Goal: Information Seeking & Learning: Learn about a topic

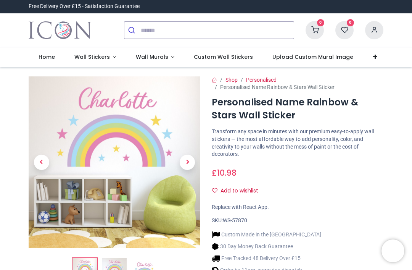
click at [212, 188] on icon "Add to wishlist" at bounding box center [214, 190] width 5 height 5
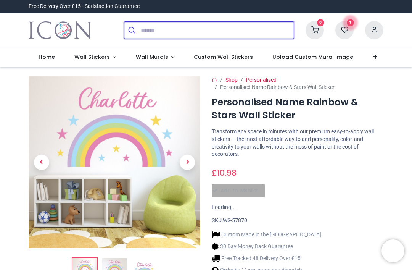
click at [159, 25] on input "search" at bounding box center [217, 30] width 153 height 17
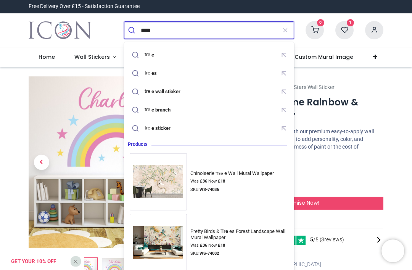
type input "****"
click at [132, 30] on button "submit" at bounding box center [132, 30] width 16 height 17
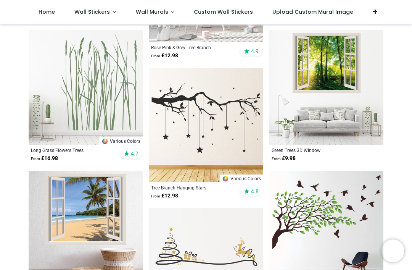
scroll to position [915, 0]
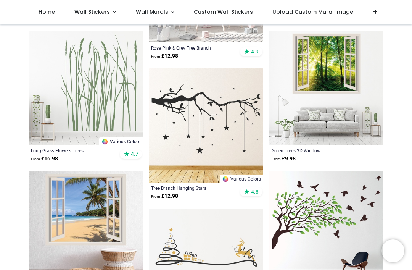
click at [70, 209] on img at bounding box center [86, 228] width 114 height 114
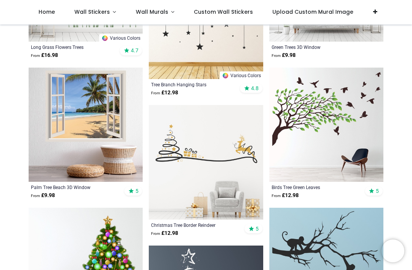
scroll to position [1020, 0]
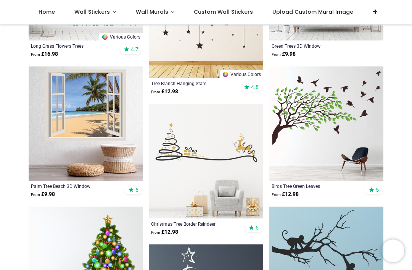
click at [101, 131] on img at bounding box center [86, 123] width 114 height 114
click at [105, 125] on img at bounding box center [86, 123] width 114 height 114
click at [84, 117] on img at bounding box center [86, 123] width 114 height 114
click at [98, 161] on img at bounding box center [86, 123] width 114 height 114
click at [94, 170] on img at bounding box center [86, 123] width 114 height 114
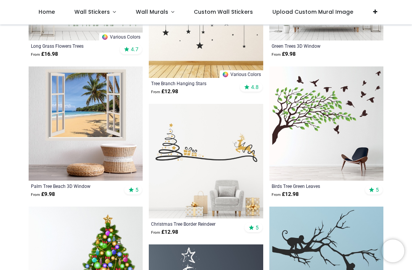
click at [87, 173] on img at bounding box center [86, 123] width 114 height 114
click at [114, 158] on img at bounding box center [86, 123] width 114 height 114
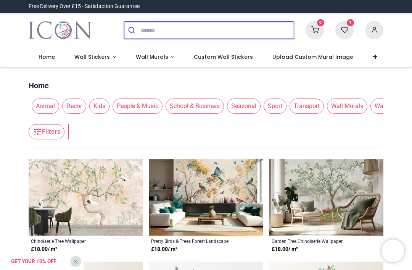
click at [159, 31] on input "search" at bounding box center [217, 30] width 153 height 17
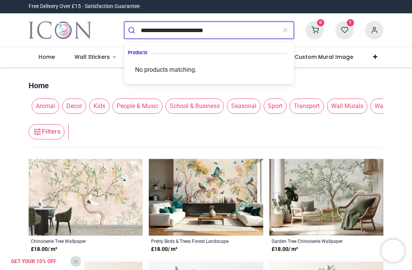
type input "**********"
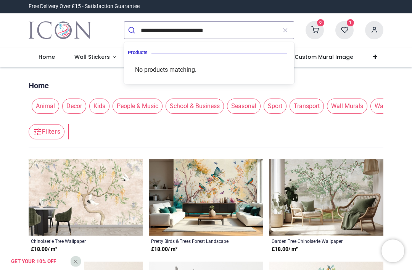
click at [286, 29] on icon "reset" at bounding box center [285, 30] width 8 height 7
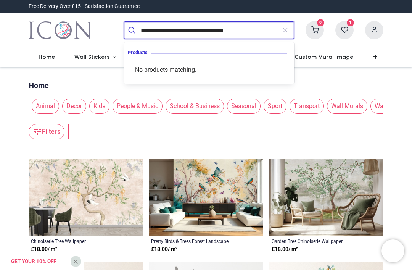
type input "**********"
click at [261, 26] on input "**********" at bounding box center [209, 30] width 136 height 17
click at [132, 30] on button "submit" at bounding box center [132, 30] width 16 height 17
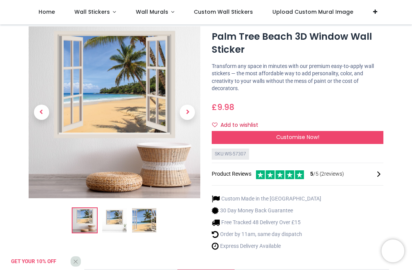
scroll to position [20, 0]
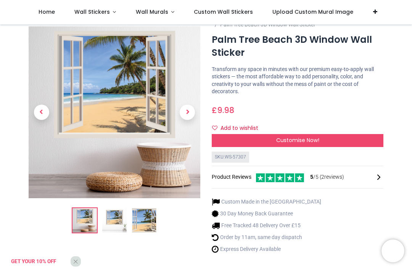
click at [124, 215] on img at bounding box center [114, 220] width 24 height 24
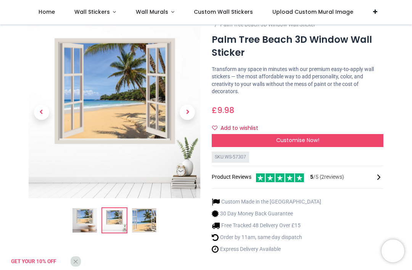
click at [141, 228] on img at bounding box center [144, 220] width 24 height 24
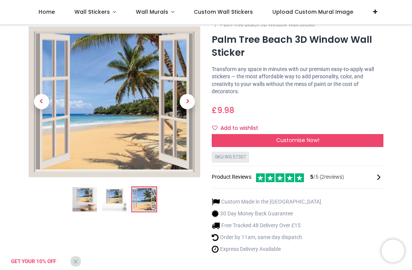
click at [79, 194] on img at bounding box center [84, 199] width 24 height 24
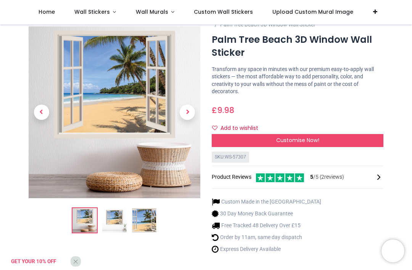
click at [321, 138] on div "Customise Now!" at bounding box center [298, 140] width 172 height 13
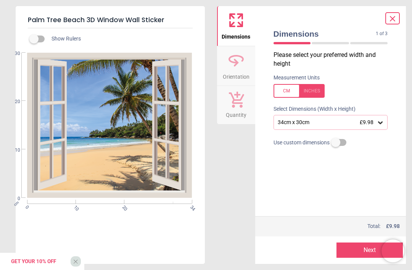
click at [271, 145] on div "Use custom dimensions" at bounding box center [330, 143] width 127 height 14
click at [378, 115] on div "34cm x 30cm £9.98" at bounding box center [330, 122] width 114 height 14
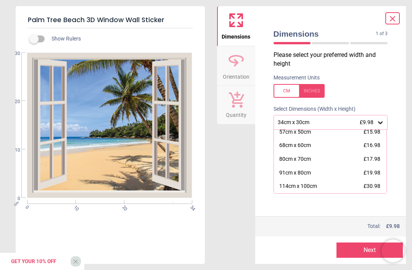
scroll to position [35, 0]
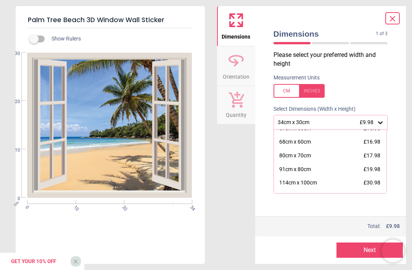
click at [311, 140] on div "68cm x 60cm" at bounding box center [295, 142] width 32 height 8
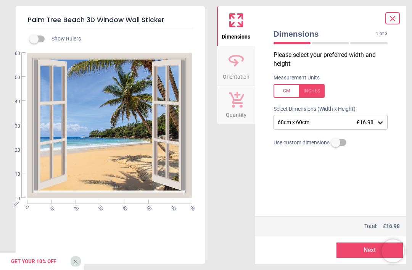
click at [310, 118] on div "68cm x 60cm £16.98" at bounding box center [330, 122] width 114 height 14
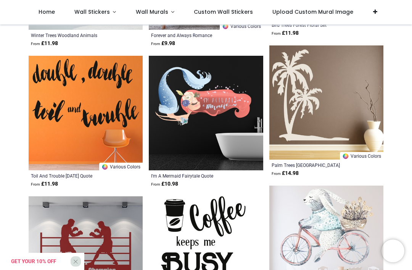
scroll to position [1666, 0]
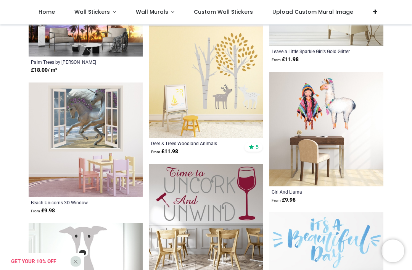
scroll to position [3143, 0]
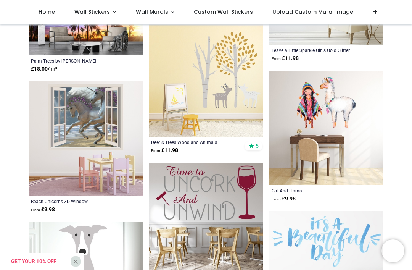
click at [98, 114] on img at bounding box center [86, 138] width 114 height 114
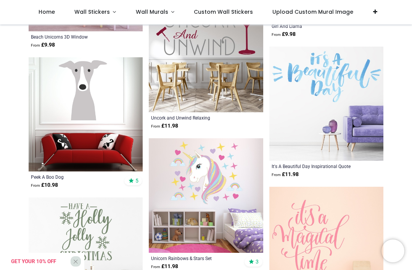
scroll to position [3306, 0]
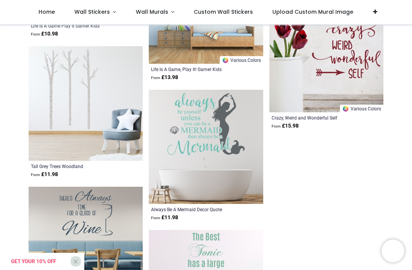
scroll to position [4859, 0]
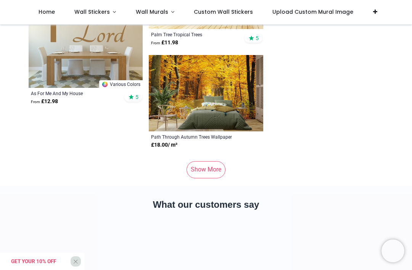
scroll to position [6438, 0]
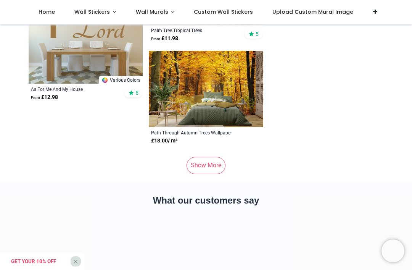
click at [207, 172] on link "Show More" at bounding box center [205, 165] width 39 height 17
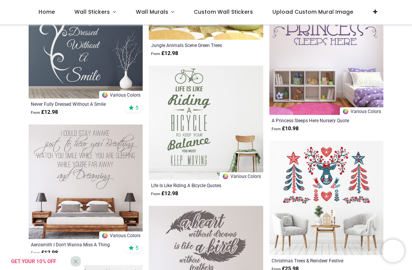
scroll to position [7098, 0]
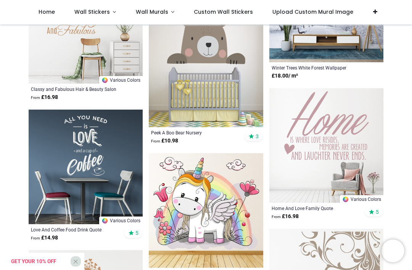
scroll to position [8324, 0]
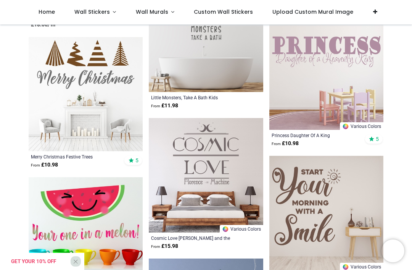
scroll to position [10382, 0]
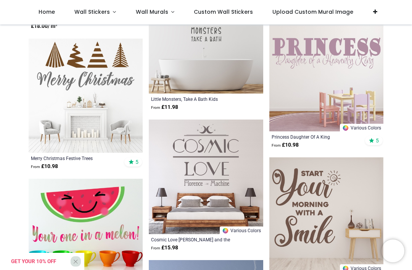
click at [354, 28] on img at bounding box center [326, 74] width 114 height 114
click at [94, 215] on img at bounding box center [86, 235] width 114 height 114
click at [104, 221] on img at bounding box center [86, 235] width 114 height 114
click at [120, 207] on img at bounding box center [86, 235] width 114 height 114
click at [121, 217] on img at bounding box center [86, 235] width 114 height 114
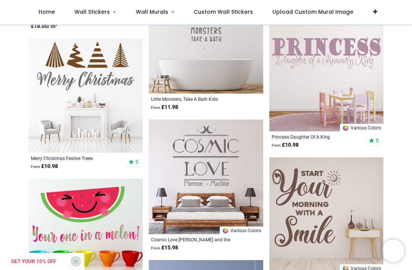
click at [87, 178] on img at bounding box center [86, 235] width 114 height 114
click at [100, 178] on img at bounding box center [86, 235] width 114 height 114
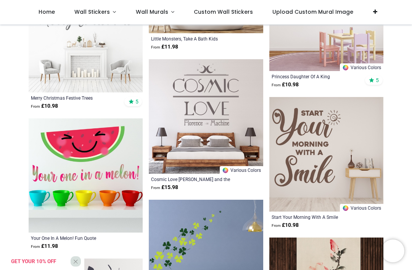
click at [105, 171] on img at bounding box center [86, 175] width 114 height 114
click at [111, 164] on img at bounding box center [86, 175] width 114 height 114
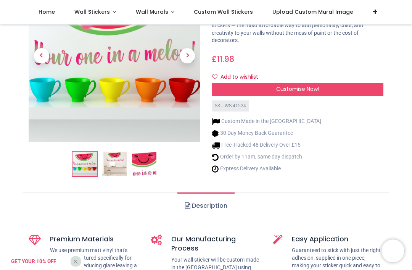
click at [144, 163] on img at bounding box center [144, 163] width 24 height 24
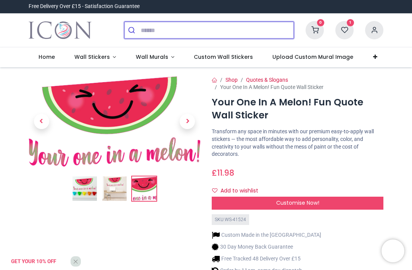
click at [185, 29] on input "search" at bounding box center [217, 30] width 153 height 17
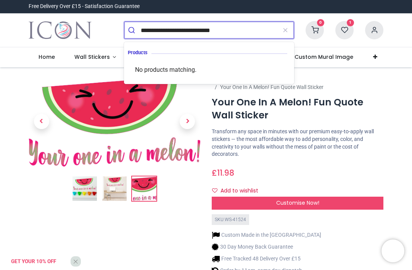
type input "**********"
click at [132, 30] on button "submit" at bounding box center [132, 30] width 16 height 17
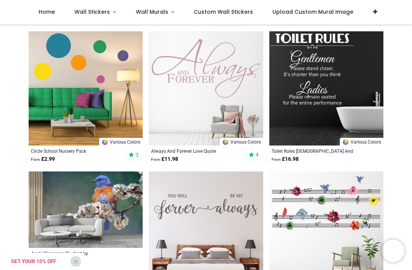
scroll to position [365, 0]
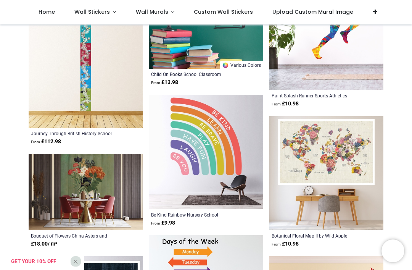
scroll to position [4387, 0]
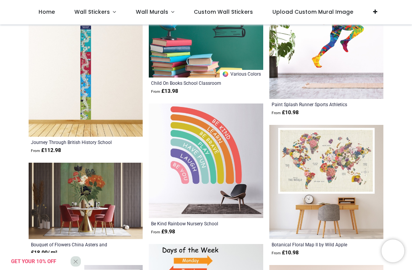
click at [200, 159] on img at bounding box center [206, 160] width 114 height 114
click at [190, 159] on img at bounding box center [206, 160] width 114 height 114
click at [204, 188] on img at bounding box center [206, 160] width 114 height 114
click at [198, 189] on img at bounding box center [206, 160] width 114 height 114
click at [206, 192] on img at bounding box center [206, 160] width 114 height 114
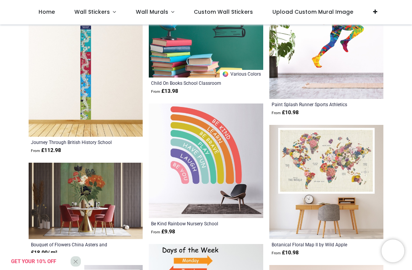
click at [196, 171] on img at bounding box center [206, 160] width 114 height 114
click at [221, 209] on img at bounding box center [206, 160] width 114 height 114
click at [223, 189] on img at bounding box center [206, 160] width 114 height 114
click at [224, 182] on img at bounding box center [206, 160] width 114 height 114
click at [215, 196] on img at bounding box center [206, 160] width 114 height 114
